Goal: Navigation & Orientation: Find specific page/section

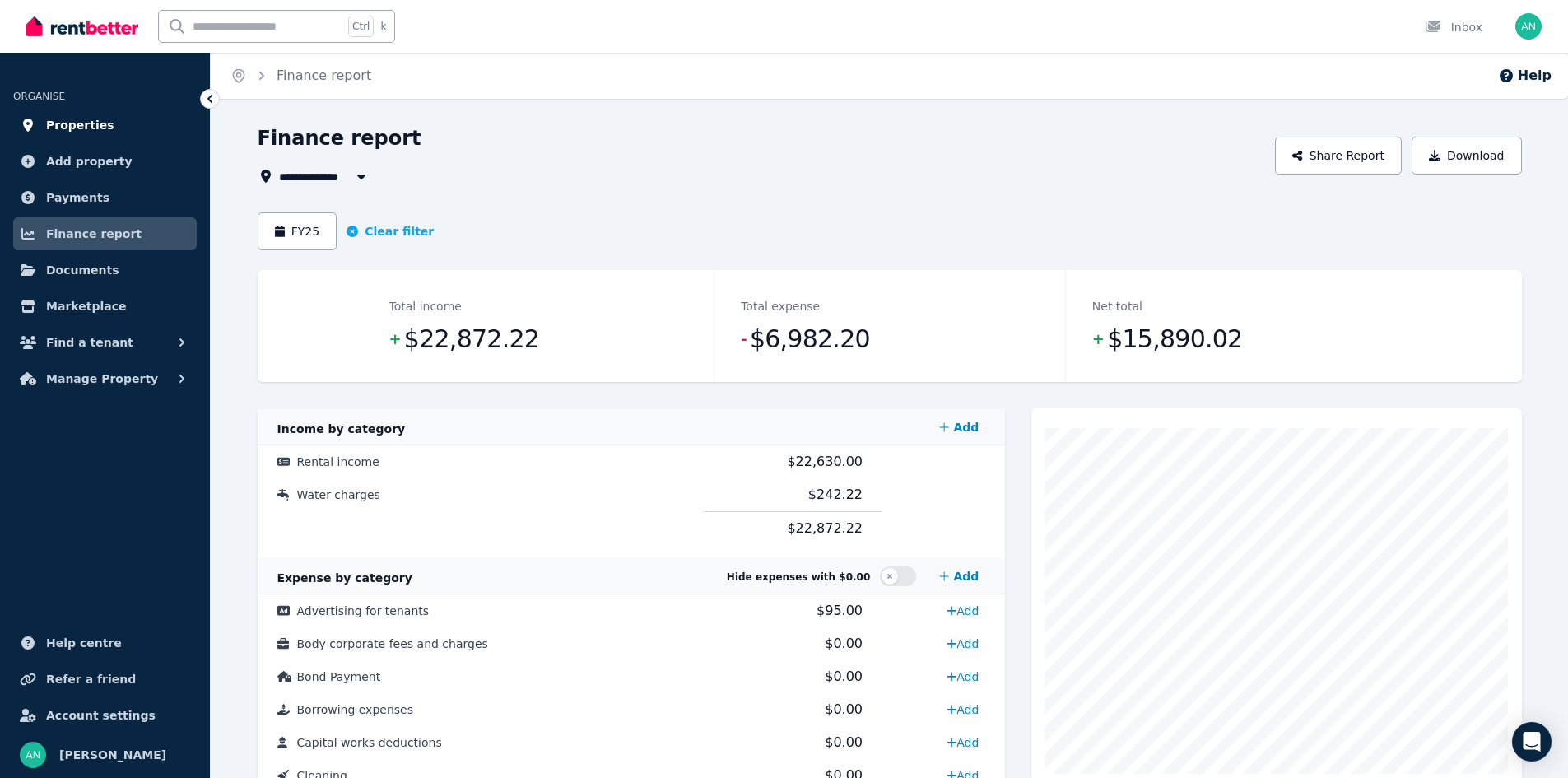
click at [73, 119] on span "Properties" at bounding box center [79, 124] width 68 height 20
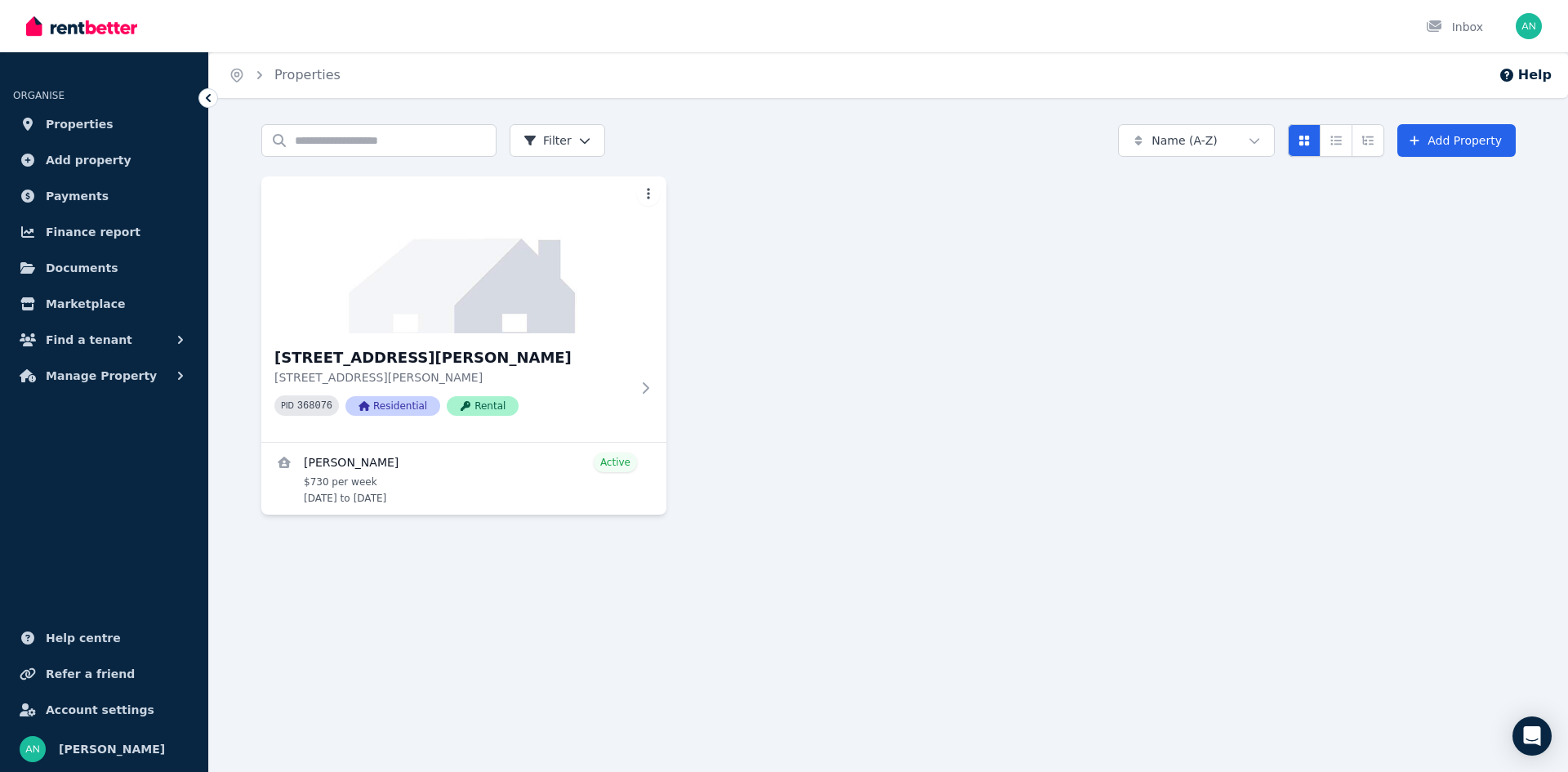
click at [1163, 534] on div "Search properties Filter Name (A-Z) Add Property [STREET_ADDRESS][PERSON_NAME][…" at bounding box center [889, 334] width 1359 height 420
